Goal: Task Accomplishment & Management: Use online tool/utility

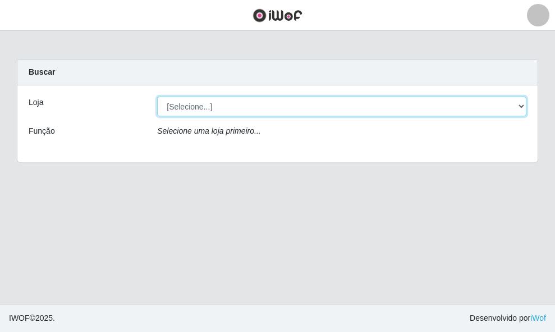
click at [220, 105] on select "[Selecione...] O ROSÁRIO ALIMENTOS" at bounding box center [341, 106] width 369 height 20
select select "349"
click at [157, 96] on select "[Selecione...] O ROSÁRIO ALIMENTOS" at bounding box center [341, 106] width 369 height 20
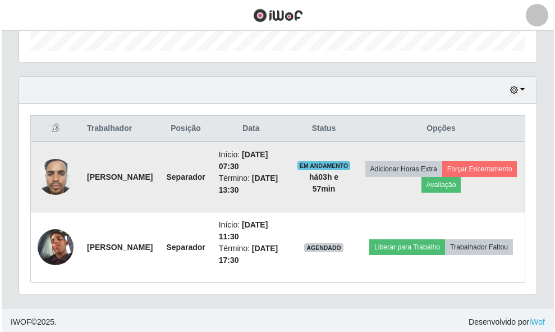
scroll to position [354, 0]
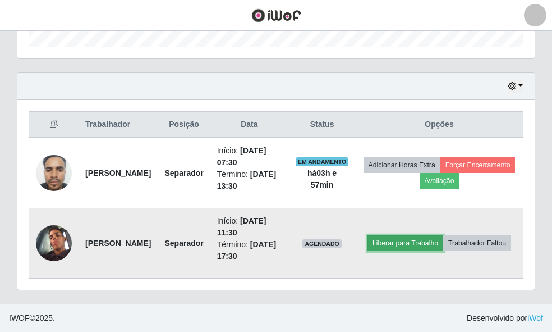
click at [436, 235] on button "Liberar para Trabalho" at bounding box center [405, 243] width 76 height 16
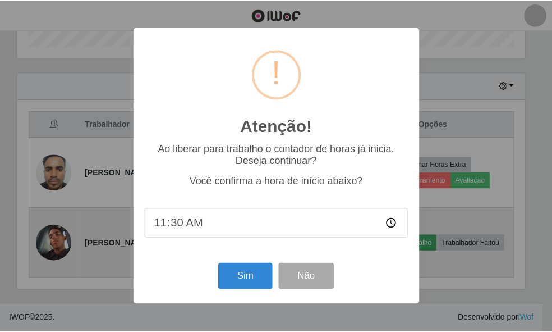
scroll to position [233, 510]
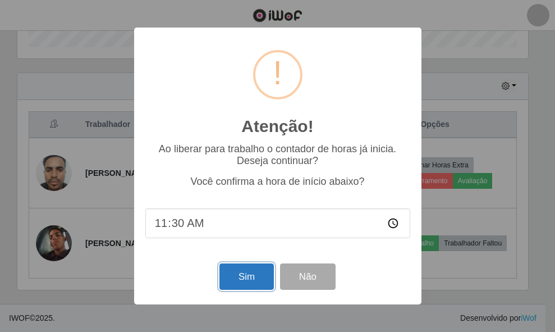
click at [252, 279] on button "Sim" at bounding box center [246, 276] width 54 height 26
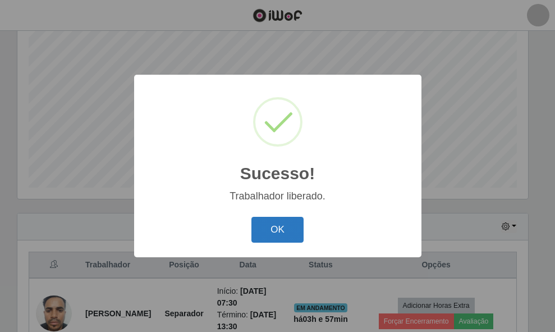
click at [264, 233] on button "OK" at bounding box center [277, 230] width 52 height 26
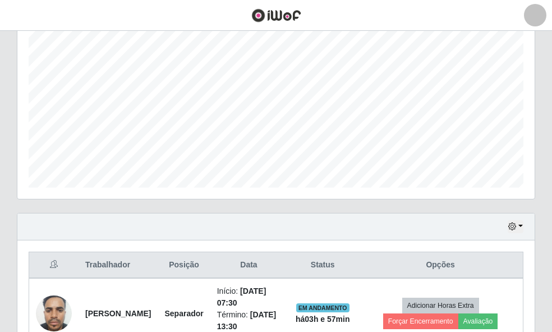
scroll to position [233, 517]
